Goal: Check status: Check status

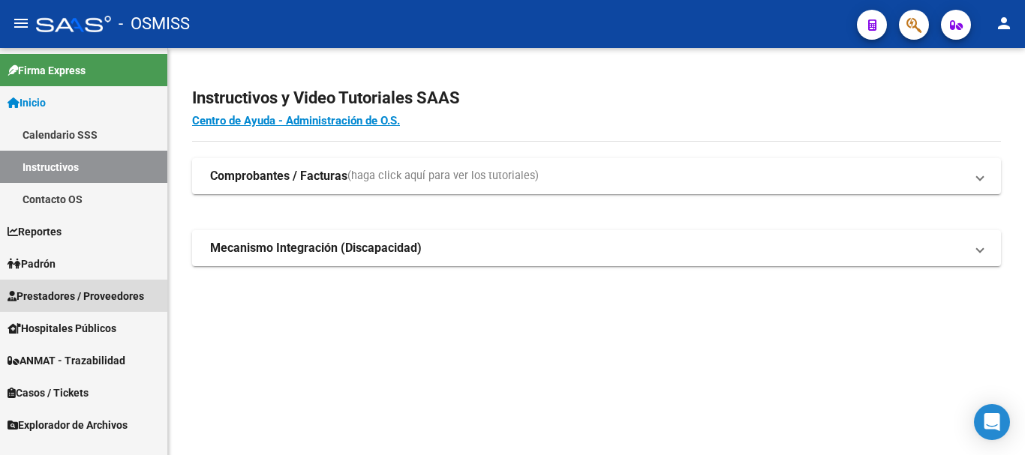
click at [84, 288] on span "Prestadores / Proveedores" at bounding box center [76, 296] width 137 height 17
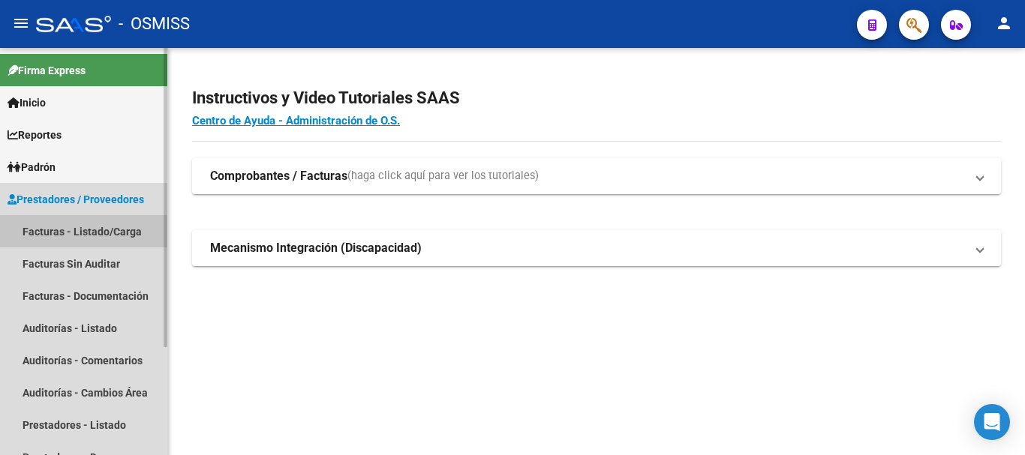
click at [91, 236] on link "Facturas - Listado/Carga" at bounding box center [83, 231] width 167 height 32
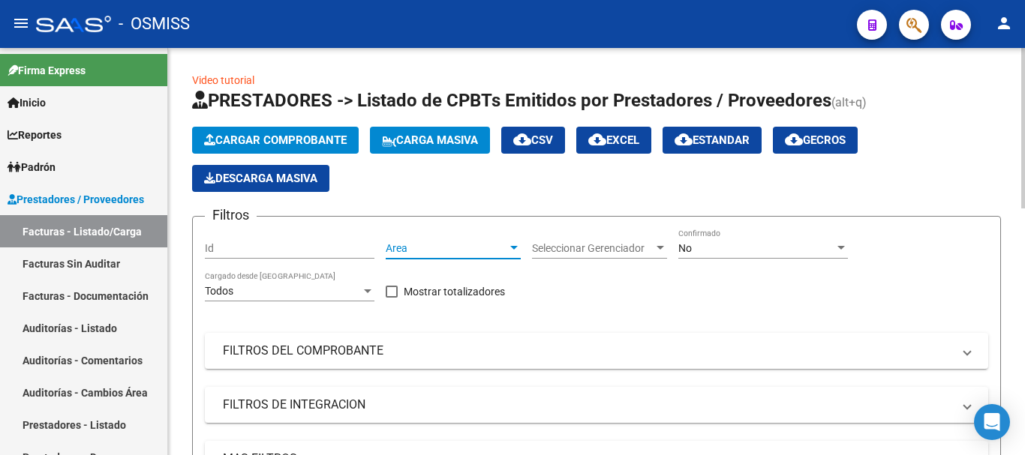
click at [511, 246] on div at bounding box center [514, 248] width 8 height 4
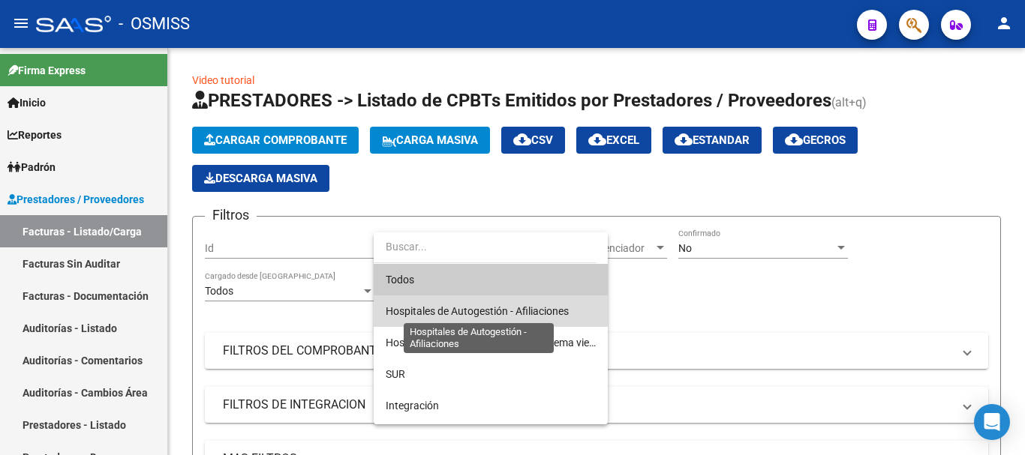
click at [496, 313] on span "Hospitales de Autogestión - Afiliaciones" at bounding box center [477, 311] width 183 height 12
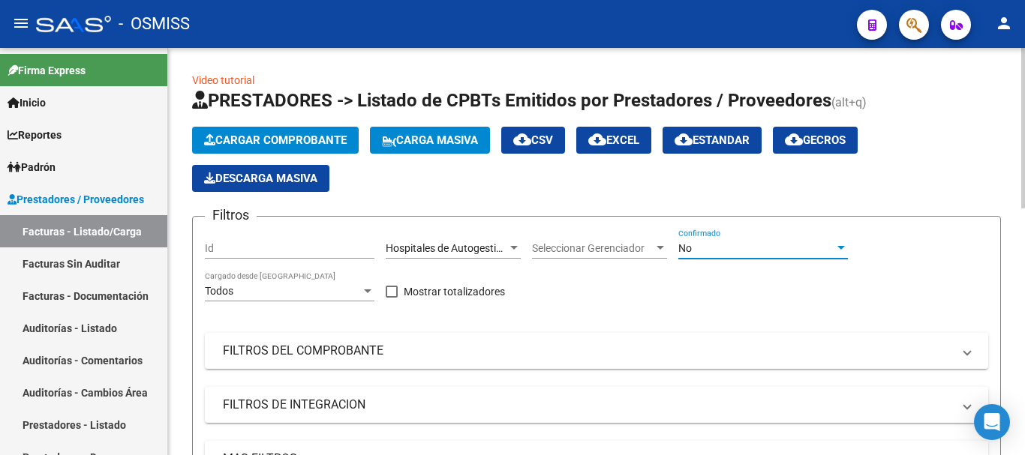
click at [842, 244] on div at bounding box center [841, 248] width 14 height 12
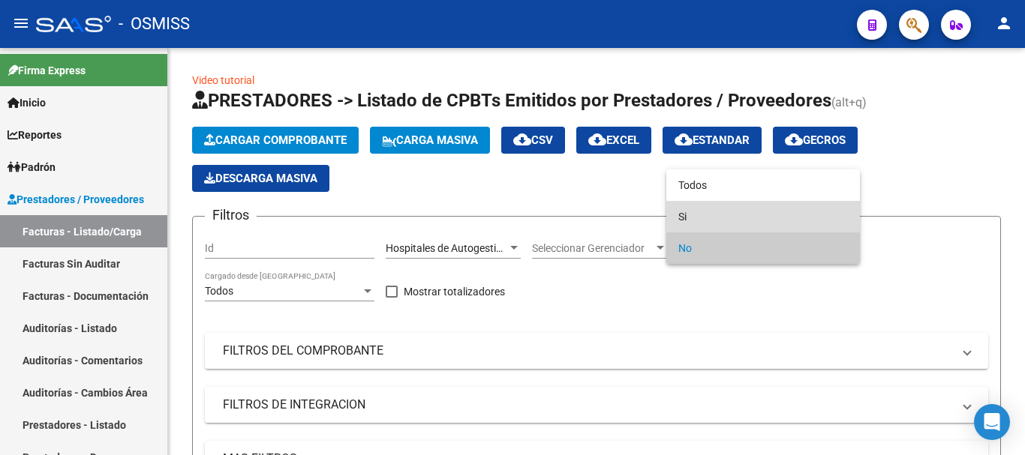
click at [687, 212] on span "Si" at bounding box center [763, 217] width 170 height 32
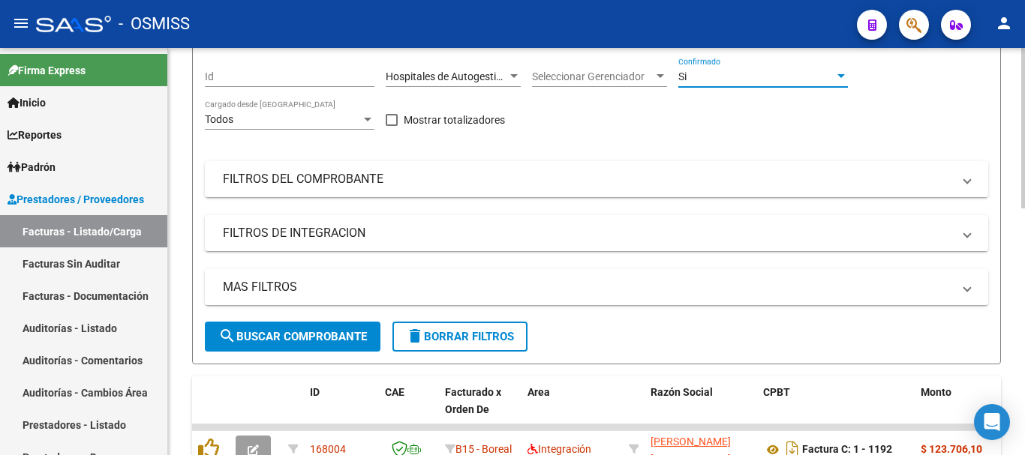
scroll to position [225, 0]
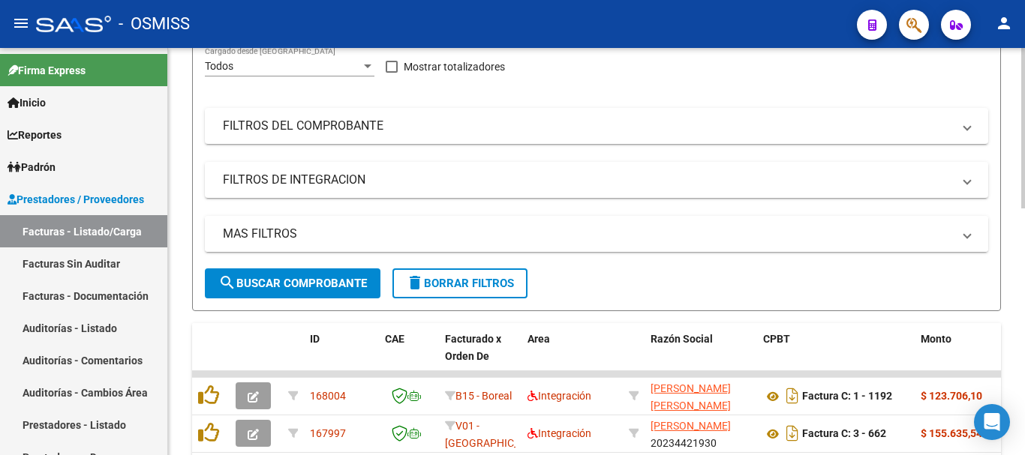
click at [959, 236] on span "MAS FILTROS" at bounding box center [593, 234] width 741 height 17
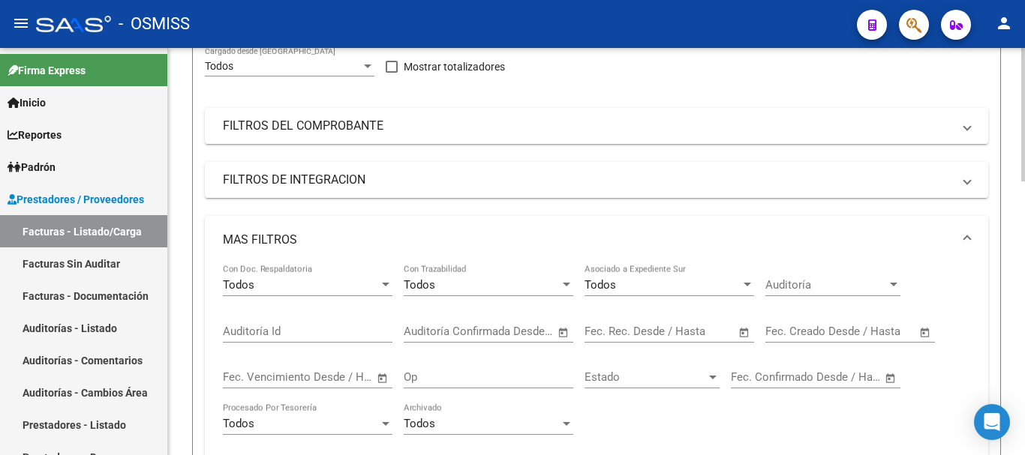
click at [748, 332] on span "Open calendar" at bounding box center [744, 332] width 36 height 36
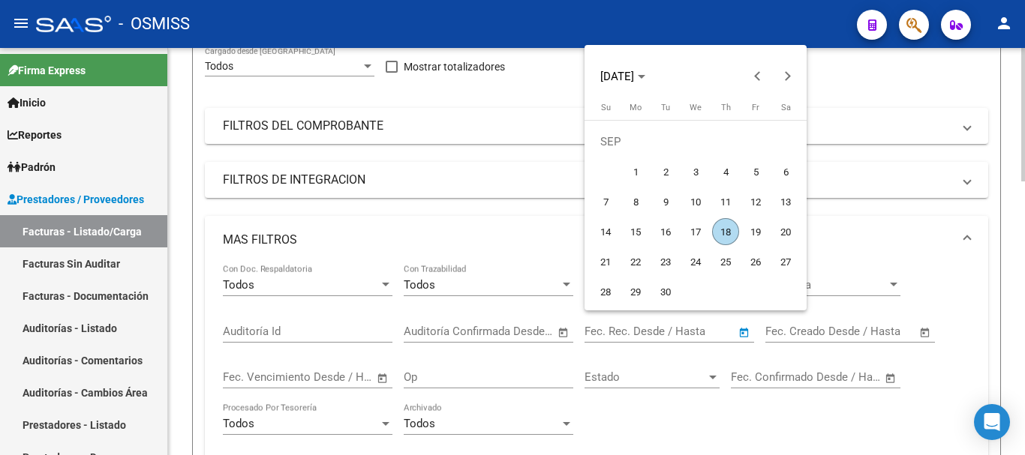
click at [748, 332] on div at bounding box center [512, 227] width 1025 height 455
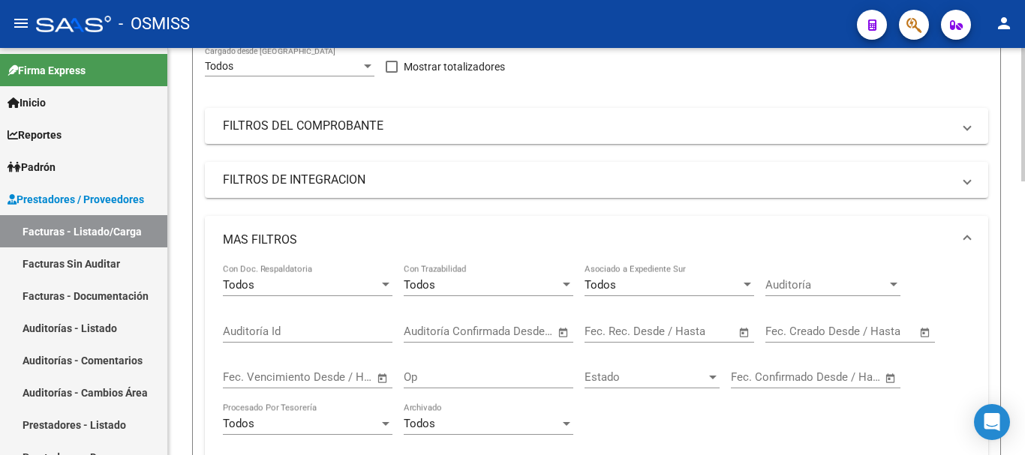
click at [748, 335] on span "Open calendar" at bounding box center [744, 332] width 36 height 36
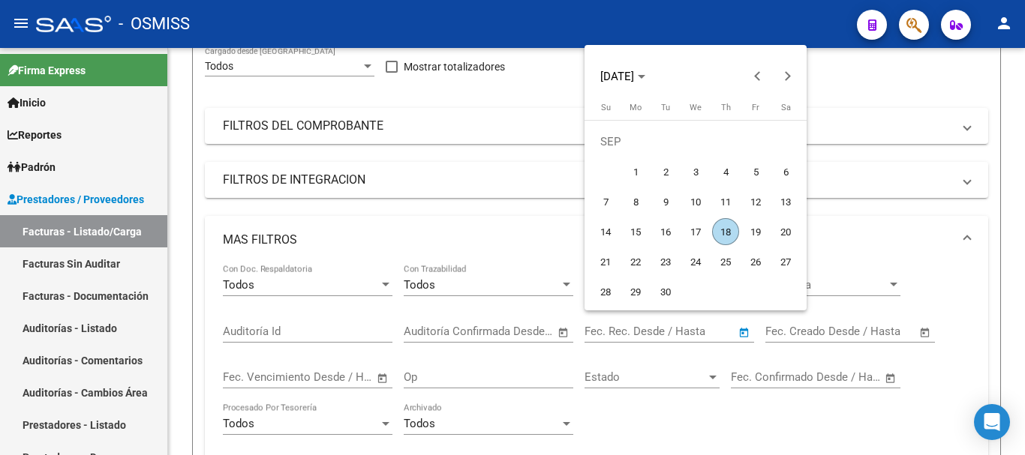
click at [727, 233] on span "18" at bounding box center [725, 231] width 27 height 27
type input "[DATE]"
click at [727, 233] on span "18" at bounding box center [725, 231] width 27 height 27
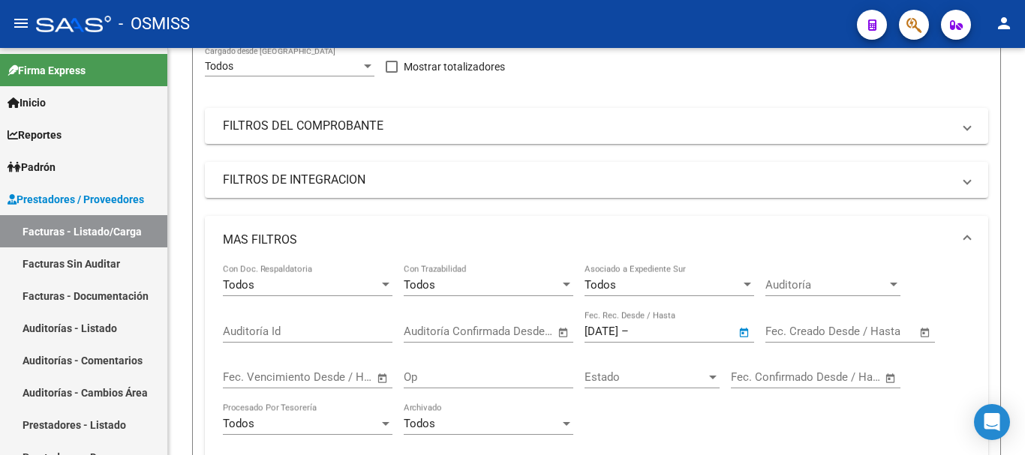
type input "[DATE]"
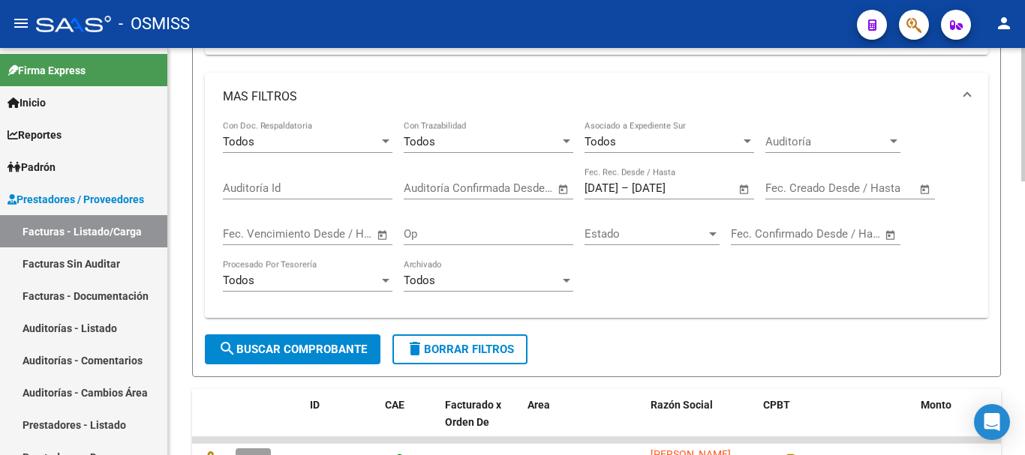
scroll to position [450, 0]
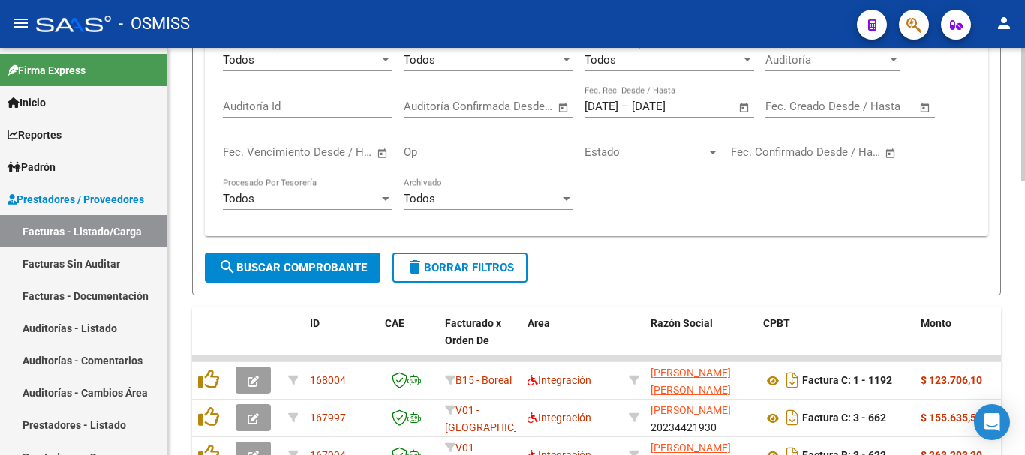
click at [286, 266] on span "search Buscar Comprobante" at bounding box center [292, 268] width 149 height 14
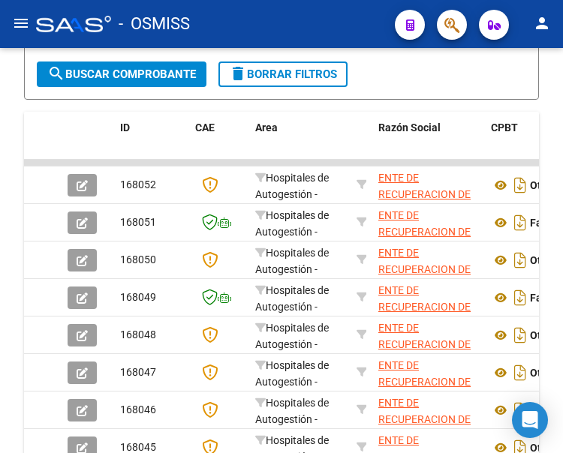
scroll to position [618, 0]
